Goal: Check status: Check status

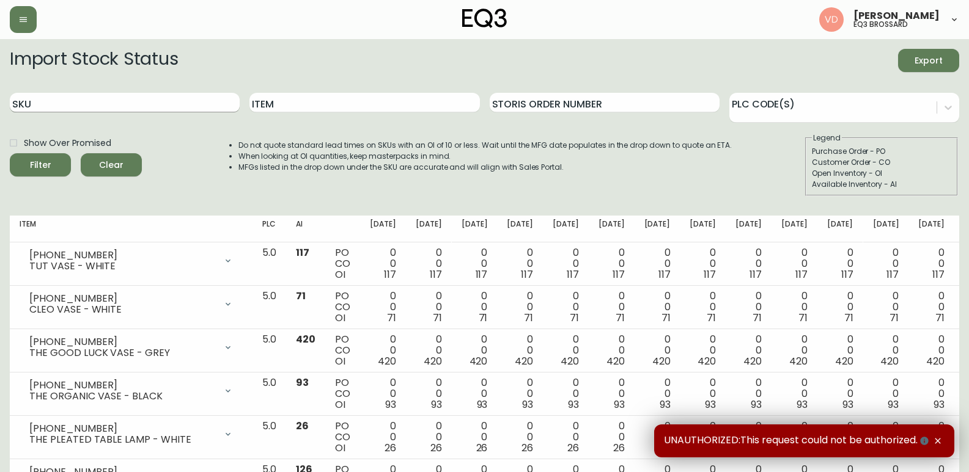
click at [95, 103] on input "SKU" at bounding box center [125, 103] width 230 height 20
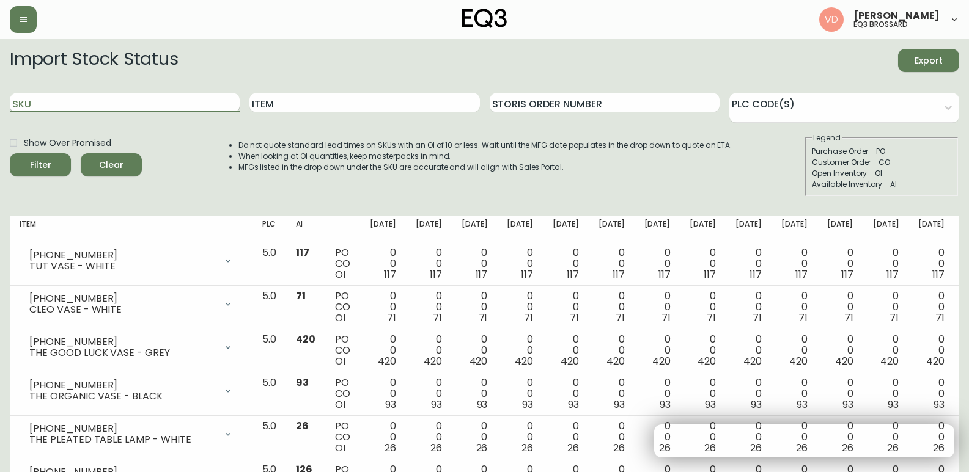
paste input "[PHONE_NUMBER]"
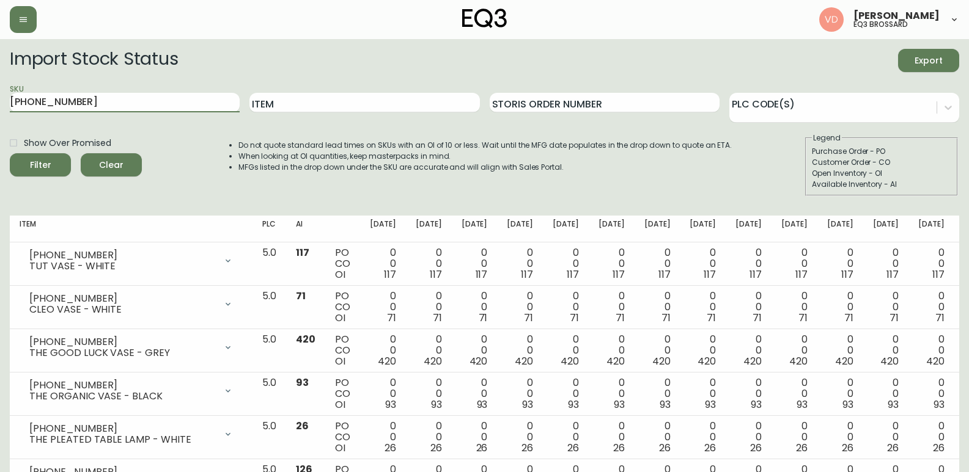
type input "[PHONE_NUMBER]"
click at [10, 153] on button "Filter" at bounding box center [40, 164] width 61 height 23
